Goal: Book appointment/travel/reservation

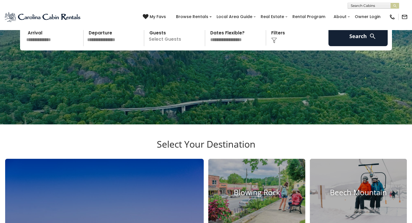
scroll to position [81, 0]
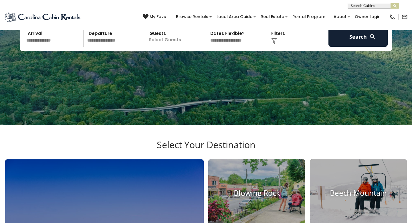
click at [61, 47] on input "text" at bounding box center [53, 37] width 59 height 20
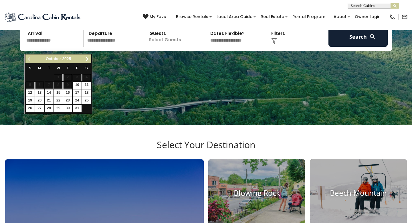
click at [87, 57] on span "Next" at bounding box center [87, 59] width 5 height 5
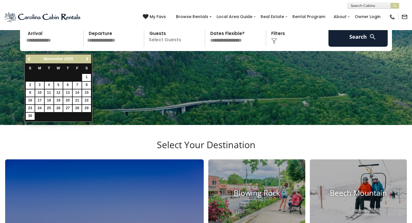
click at [87, 57] on span "Next" at bounding box center [87, 59] width 5 height 5
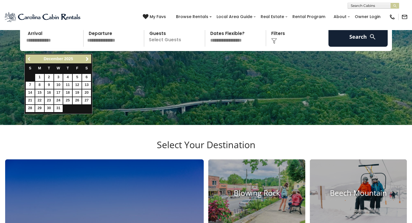
click at [30, 60] on span "Previous" at bounding box center [29, 59] width 5 height 5
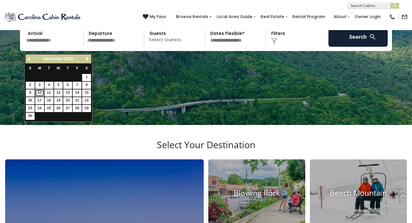
click at [41, 93] on link "10" at bounding box center [39, 92] width 9 height 7
type input "********"
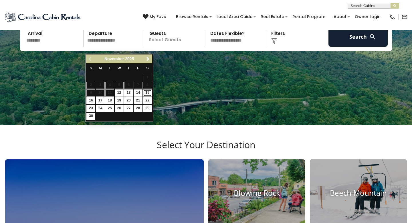
click at [148, 95] on link "15" at bounding box center [147, 92] width 9 height 7
type input "********"
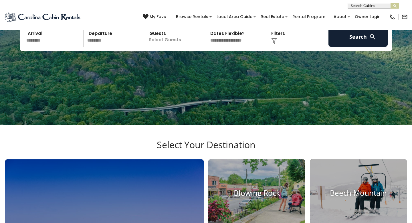
click at [187, 47] on p "Select Guests" at bounding box center [175, 37] width 59 height 20
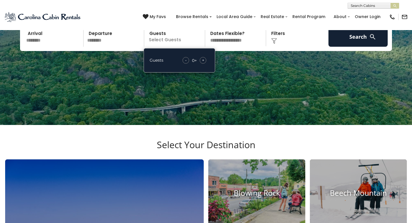
click at [203, 63] on span "+" at bounding box center [203, 60] width 2 height 6
click at [202, 63] on span "+" at bounding box center [203, 60] width 2 height 6
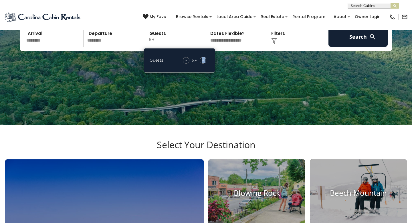
click at [202, 63] on span "+" at bounding box center [203, 60] width 2 height 6
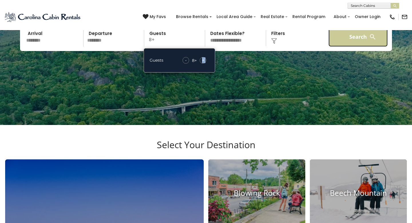
click at [345, 44] on button "Search" at bounding box center [358, 37] width 59 height 20
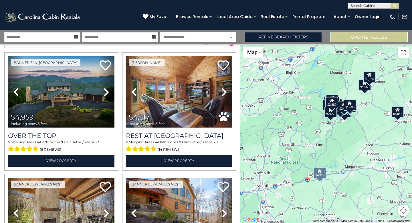
scroll to position [11, 0]
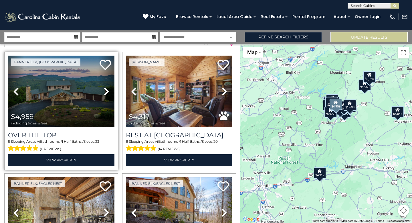
click at [77, 105] on img at bounding box center [61, 91] width 107 height 71
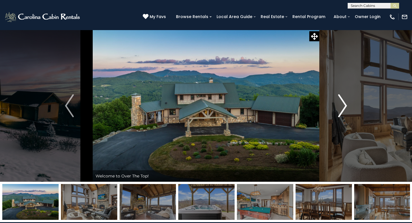
click at [342, 106] on img "Next" at bounding box center [343, 105] width 9 height 23
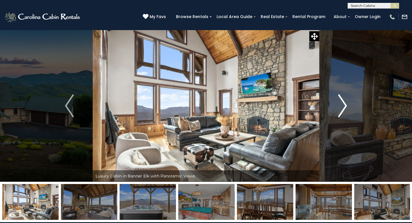
click at [342, 106] on img "Next" at bounding box center [343, 105] width 9 height 23
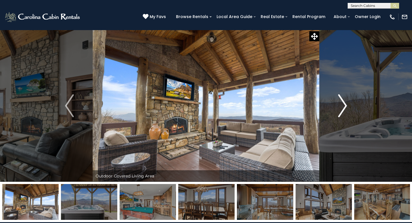
click at [342, 106] on img "Next" at bounding box center [343, 105] width 9 height 23
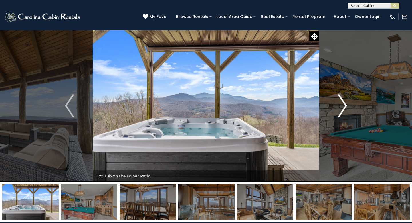
click at [342, 106] on img "Next" at bounding box center [343, 105] width 9 height 23
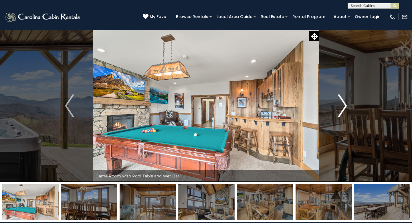
click at [342, 106] on img "Next" at bounding box center [343, 105] width 9 height 23
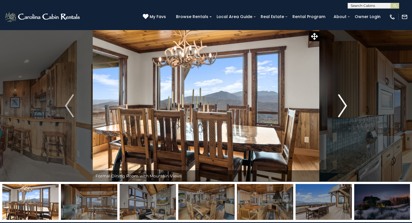
click at [342, 106] on img "Next" at bounding box center [343, 105] width 9 height 23
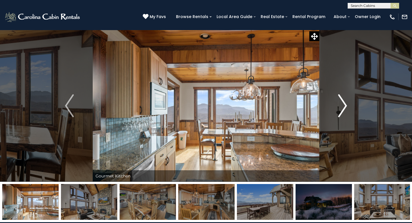
click at [342, 106] on img "Next" at bounding box center [343, 105] width 9 height 23
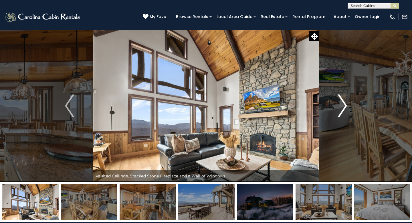
click at [342, 106] on img "Next" at bounding box center [343, 105] width 9 height 23
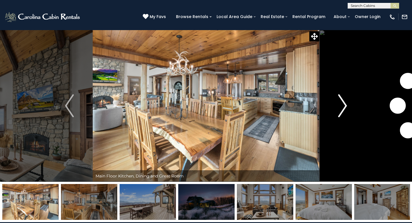
click at [342, 106] on img "Next" at bounding box center [343, 105] width 9 height 23
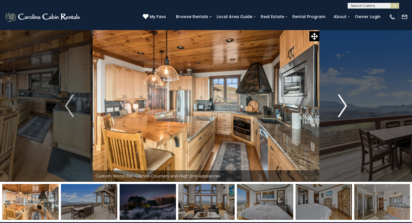
click at [342, 106] on img "Next" at bounding box center [343, 105] width 9 height 23
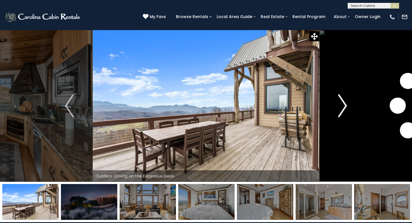
click at [342, 106] on img "Next" at bounding box center [343, 105] width 9 height 23
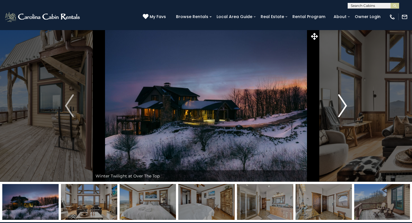
click at [342, 106] on img "Next" at bounding box center [343, 105] width 9 height 23
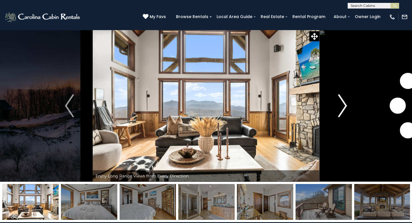
click at [342, 106] on img "Next" at bounding box center [343, 105] width 9 height 23
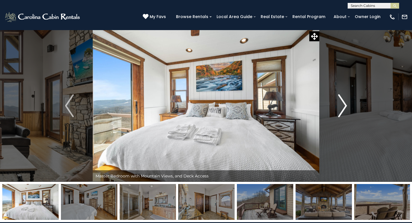
click at [342, 106] on img "Next" at bounding box center [343, 105] width 9 height 23
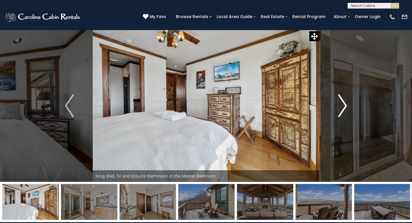
click at [342, 106] on img "Next" at bounding box center [343, 105] width 9 height 23
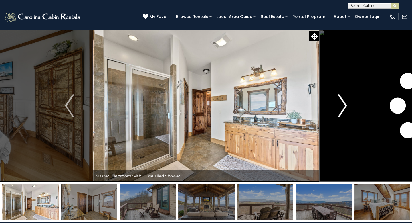
click at [342, 106] on img "Next" at bounding box center [343, 105] width 9 height 23
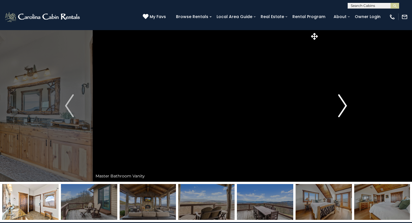
click at [342, 106] on img "Next" at bounding box center [343, 105] width 9 height 23
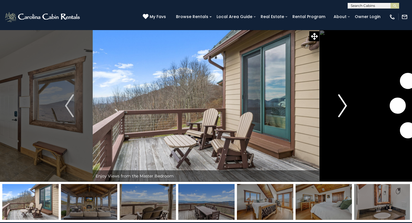
click at [342, 106] on img "Next" at bounding box center [343, 105] width 9 height 23
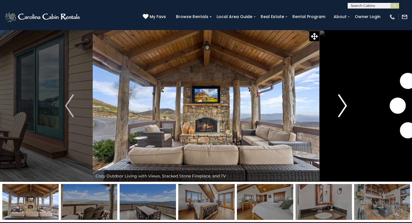
click at [342, 106] on img "Next" at bounding box center [343, 105] width 9 height 23
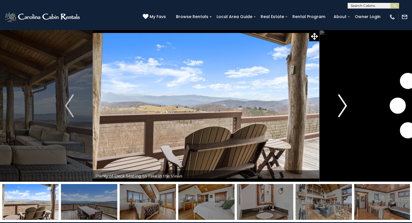
click at [342, 106] on img "Next" at bounding box center [343, 105] width 9 height 23
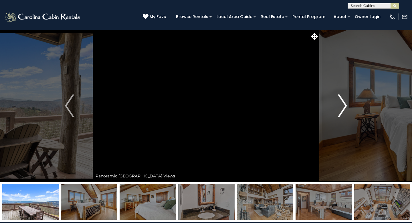
click at [342, 106] on img "Next" at bounding box center [343, 105] width 9 height 23
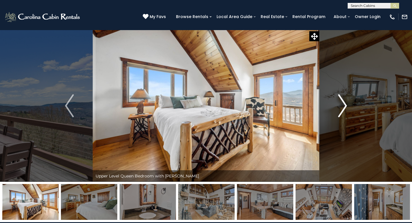
click at [342, 106] on img "Next" at bounding box center [343, 105] width 9 height 23
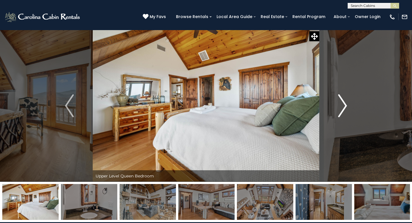
click at [342, 106] on img "Next" at bounding box center [343, 105] width 9 height 23
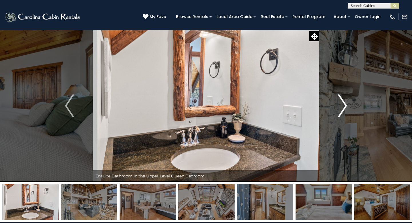
click at [342, 106] on img "Next" at bounding box center [343, 105] width 9 height 23
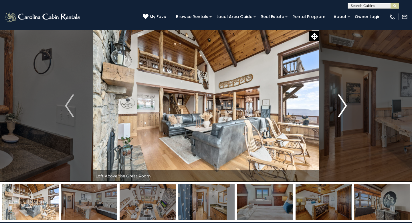
click at [342, 106] on img "Next" at bounding box center [343, 105] width 9 height 23
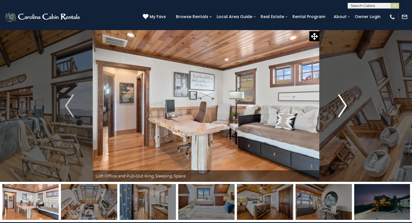
click at [342, 106] on img "Next" at bounding box center [343, 105] width 9 height 23
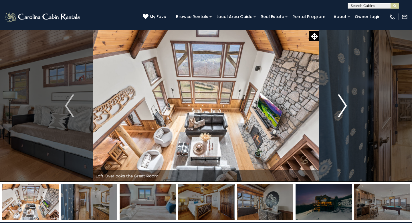
click at [342, 106] on img "Next" at bounding box center [343, 105] width 9 height 23
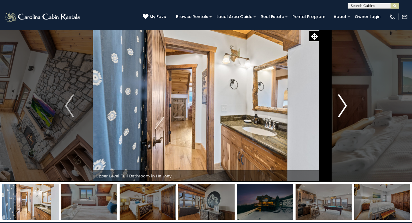
click at [342, 106] on img "Next" at bounding box center [343, 105] width 9 height 23
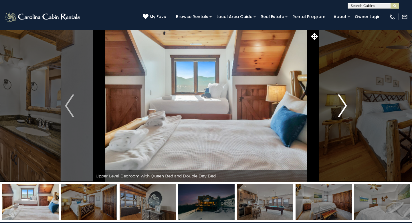
click at [342, 106] on img "Next" at bounding box center [343, 105] width 9 height 23
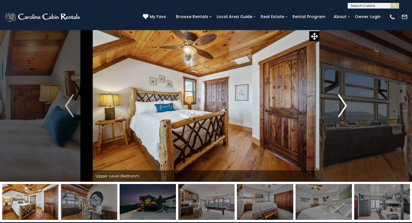
click at [342, 106] on img "Next" at bounding box center [343, 105] width 9 height 23
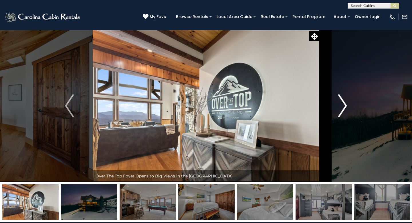
click at [342, 105] on img "Next" at bounding box center [343, 105] width 9 height 23
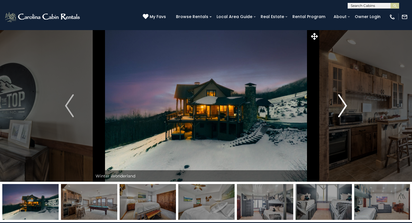
click at [342, 105] on img "Next" at bounding box center [343, 105] width 9 height 23
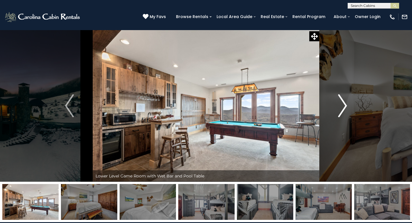
click at [342, 105] on img "Next" at bounding box center [343, 105] width 9 height 23
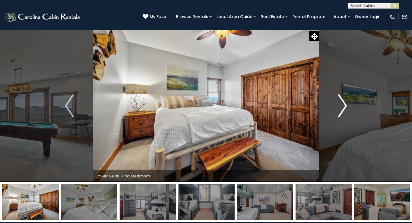
click at [344, 101] on img "Next" at bounding box center [343, 105] width 9 height 23
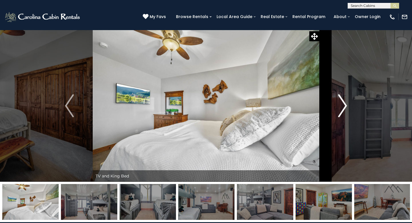
click at [344, 101] on img "Next" at bounding box center [343, 105] width 9 height 23
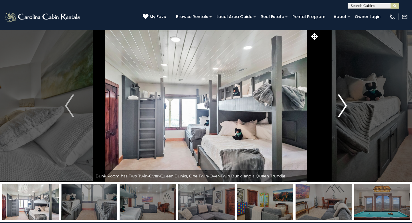
click at [344, 101] on img "Next" at bounding box center [343, 105] width 9 height 23
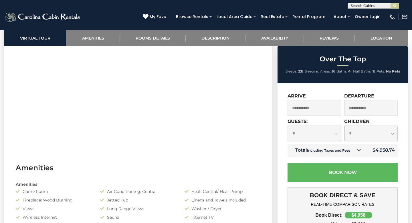
scroll to position [238, 0]
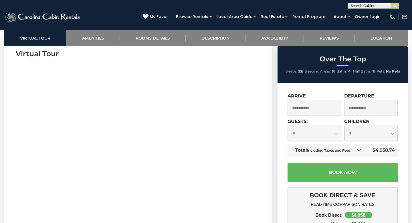
click at [315, 115] on input "**********" at bounding box center [315, 108] width 54 height 16
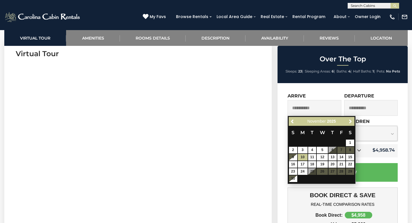
click at [333, 151] on table "S M T W T F S 1 2 3 4 5 6 7 8 9 10 11 12 13 14 15 16 17 18 19 20 21 22 23 24 25…" at bounding box center [322, 154] width 66 height 56
click at [331, 158] on link "13" at bounding box center [333, 157] width 8 height 7
type input "**********"
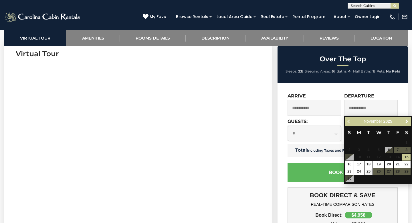
click at [336, 93] on div "**********" at bounding box center [315, 104] width 54 height 23
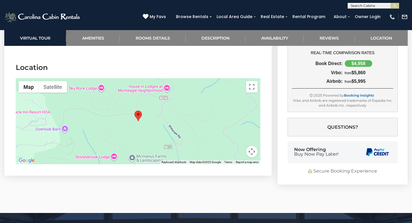
scroll to position [1343, 0]
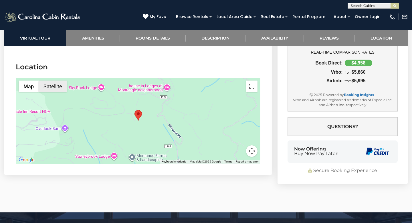
click at [46, 91] on button "Satellite" at bounding box center [53, 85] width 28 height 11
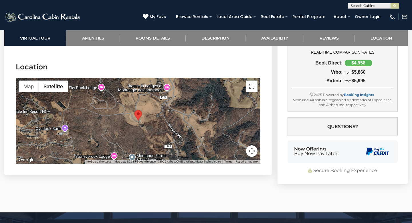
click at [141, 125] on div at bounding box center [138, 121] width 245 height 86
click at [32, 91] on button "Map" at bounding box center [29, 85] width 20 height 11
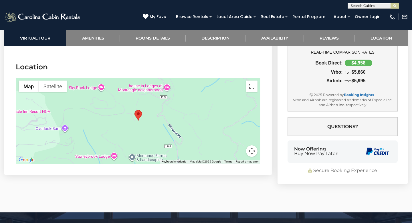
click at [144, 126] on div at bounding box center [138, 121] width 245 height 86
click at [57, 84] on button "Satellite" at bounding box center [53, 85] width 28 height 11
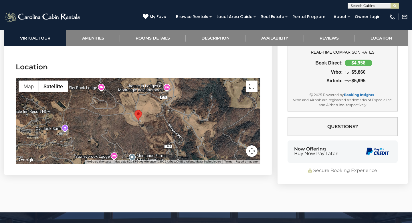
click at [252, 153] on button "Map camera controls" at bounding box center [251, 150] width 11 height 11
click at [234, 152] on button "Zoom out" at bounding box center [237, 150] width 11 height 11
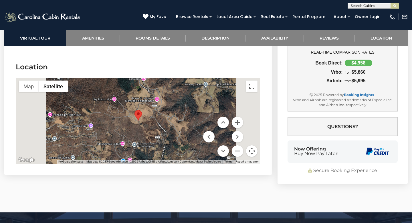
click at [234, 152] on button "Zoom out" at bounding box center [237, 150] width 11 height 11
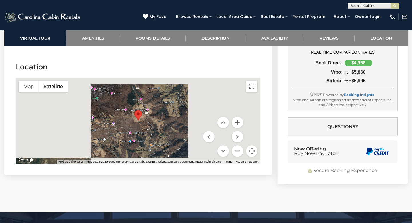
click at [234, 152] on button "Zoom out" at bounding box center [237, 150] width 11 height 11
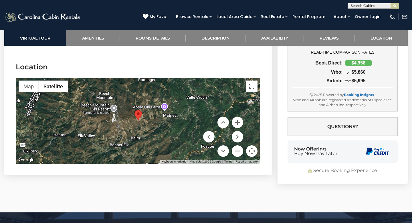
click at [234, 152] on button "Zoom out" at bounding box center [237, 150] width 11 height 11
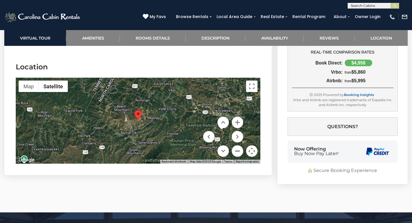
click at [234, 152] on button "Zoom out" at bounding box center [237, 150] width 11 height 11
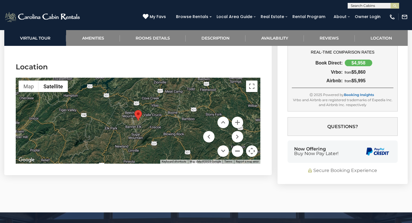
click at [234, 152] on button "Zoom out" at bounding box center [237, 150] width 11 height 11
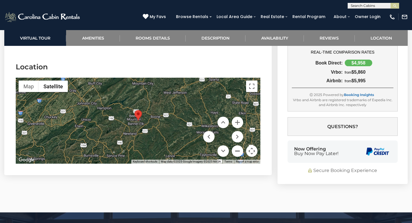
click at [234, 152] on button "Zoom out" at bounding box center [237, 150] width 11 height 11
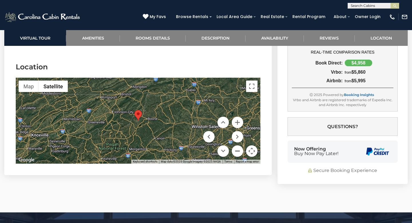
click at [234, 152] on button "Zoom out" at bounding box center [237, 150] width 11 height 11
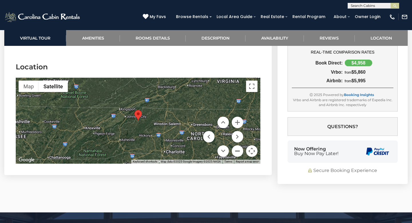
click at [234, 152] on button "Zoom out" at bounding box center [237, 150] width 11 height 11
